Goal: Obtain resource: Download file/media

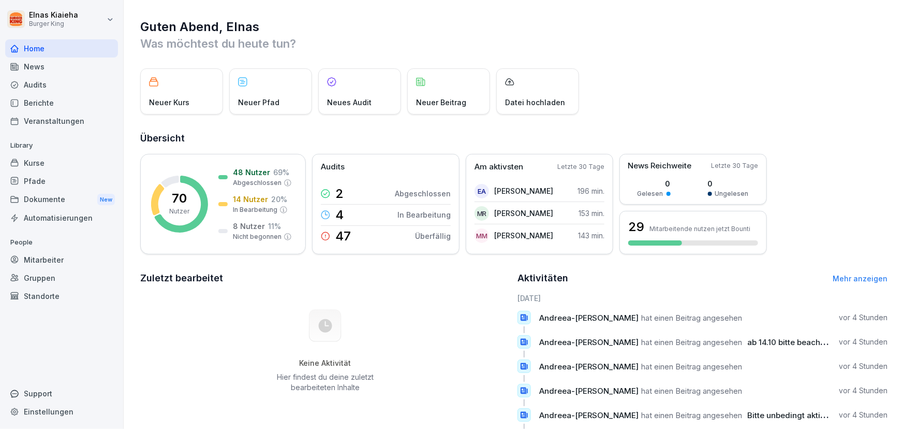
click at [69, 65] on div "News" at bounding box center [61, 66] width 113 height 18
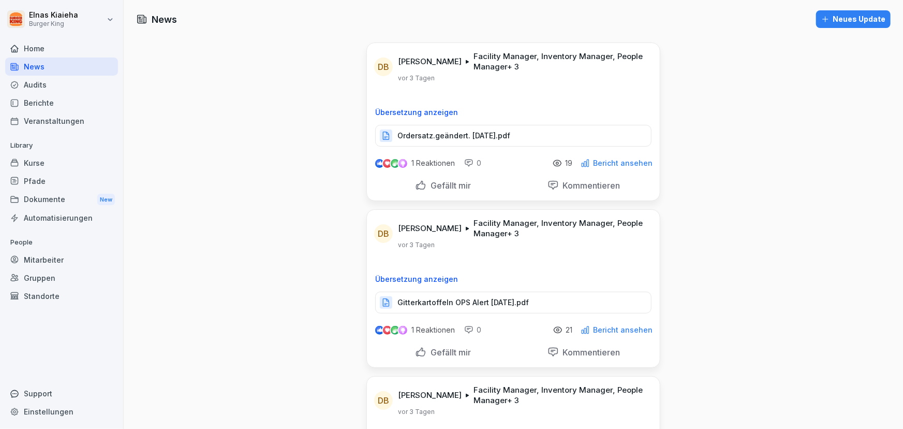
click at [437, 300] on p "Gitterkartoffeln OPS Alert [DATE].pdf" at bounding box center [463, 302] width 131 height 10
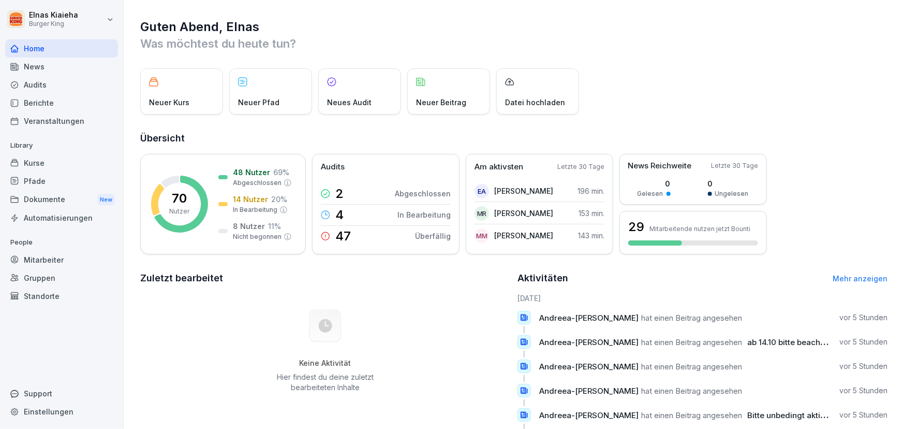
click at [74, 67] on div "News" at bounding box center [61, 66] width 113 height 18
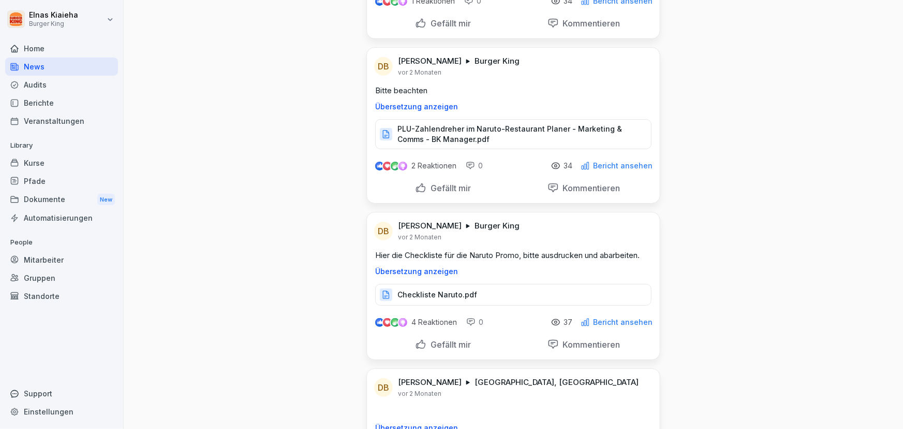
scroll to position [11951, 0]
